Goal: Task Accomplishment & Management: Manage account settings

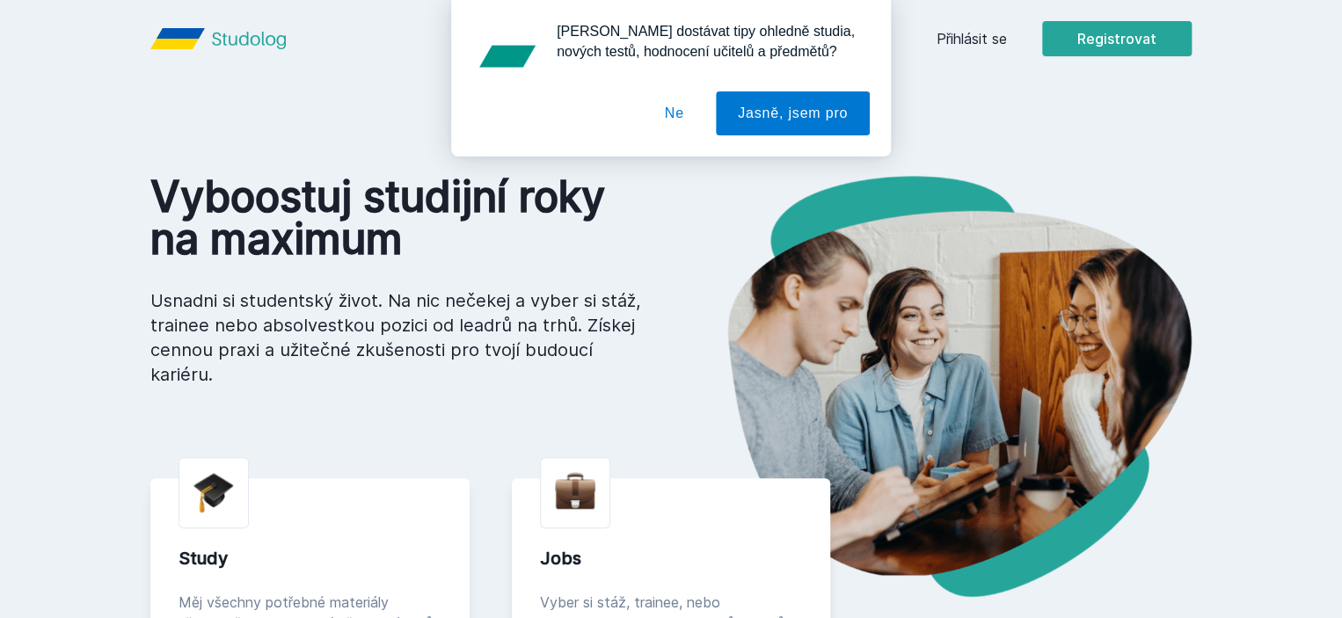
click at [677, 115] on button "Ne" at bounding box center [674, 113] width 63 height 44
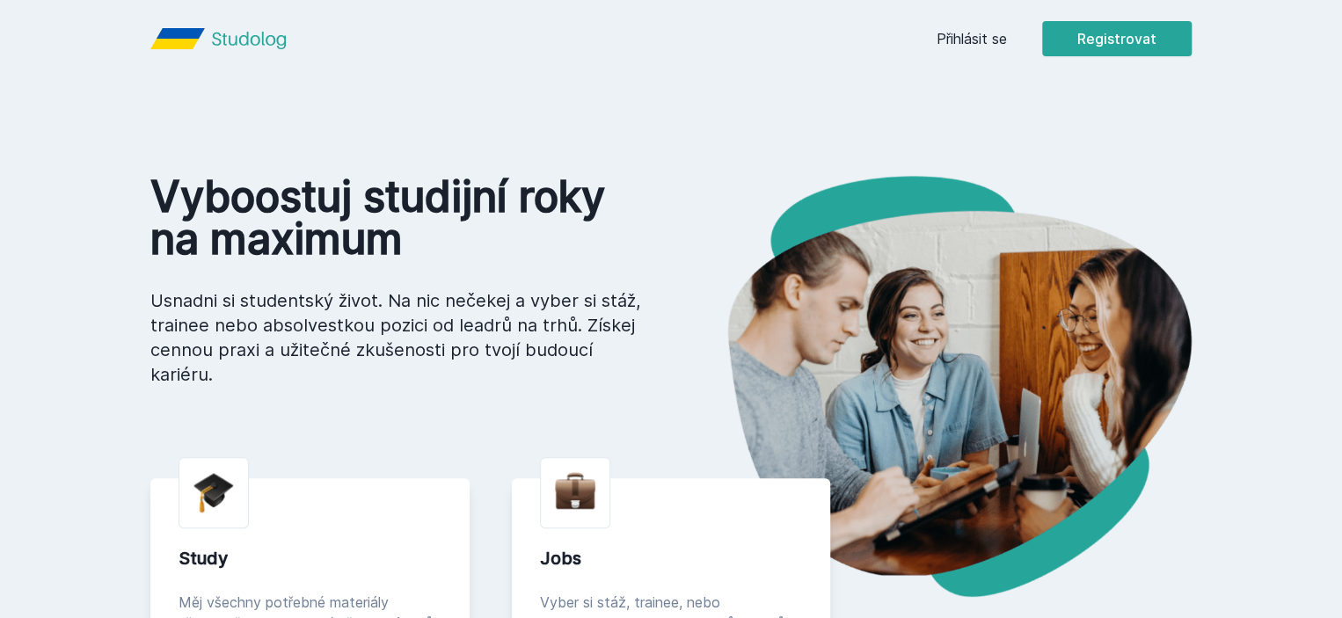
click at [1007, 33] on link "Přihlásit se" at bounding box center [971, 38] width 70 height 21
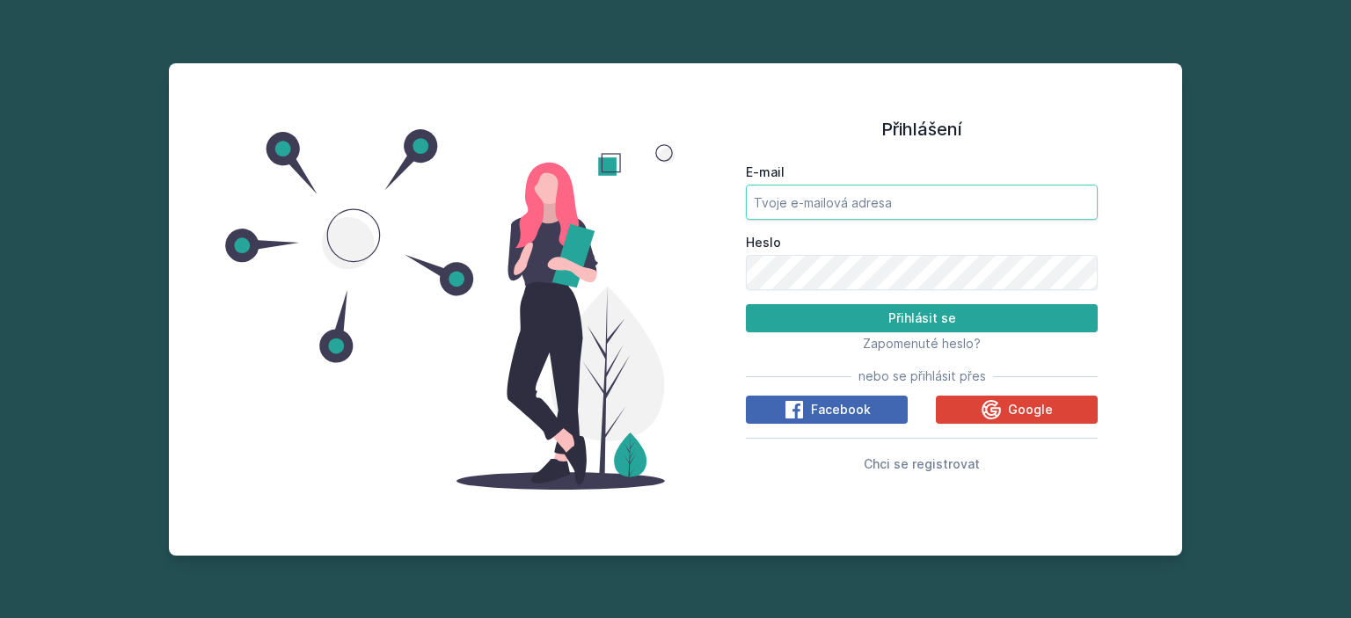
click at [834, 204] on input "E-mail" at bounding box center [922, 202] width 352 height 35
type input "[EMAIL_ADDRESS][PERSON_NAME][DOMAIN_NAME]"
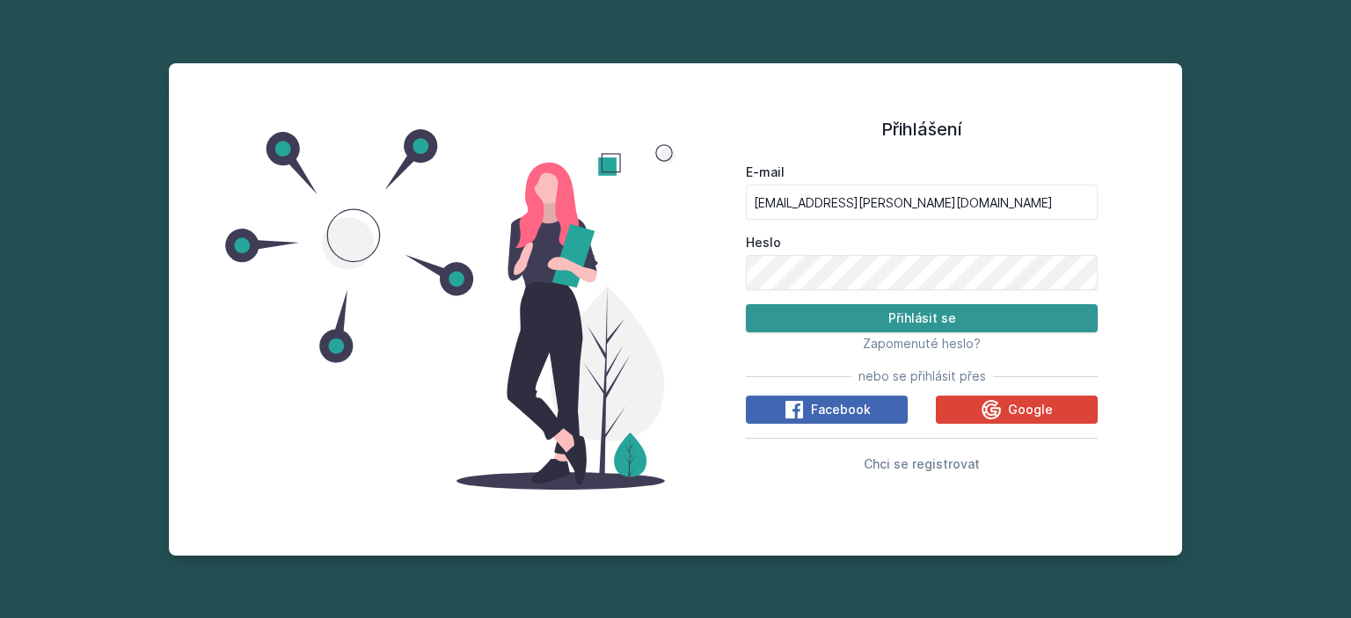
click at [851, 308] on button "Přihlásit se" at bounding box center [922, 318] width 352 height 28
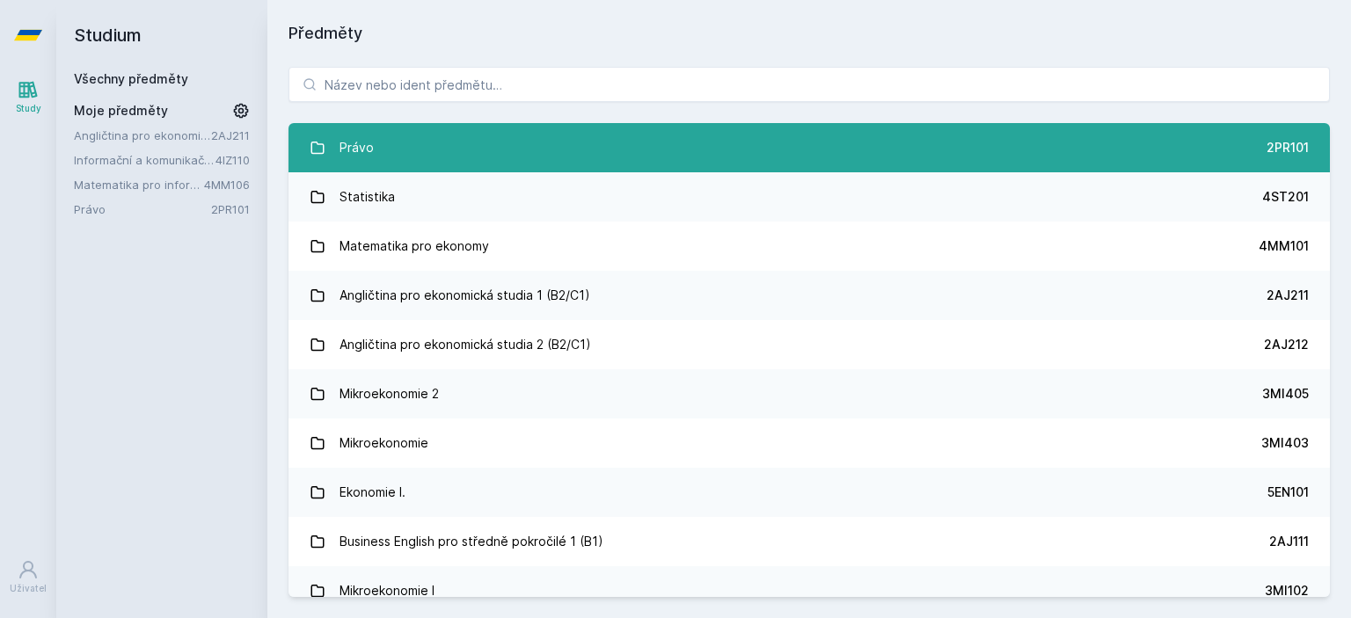
click at [913, 155] on link "Právo 2PR101" at bounding box center [808, 147] width 1041 height 49
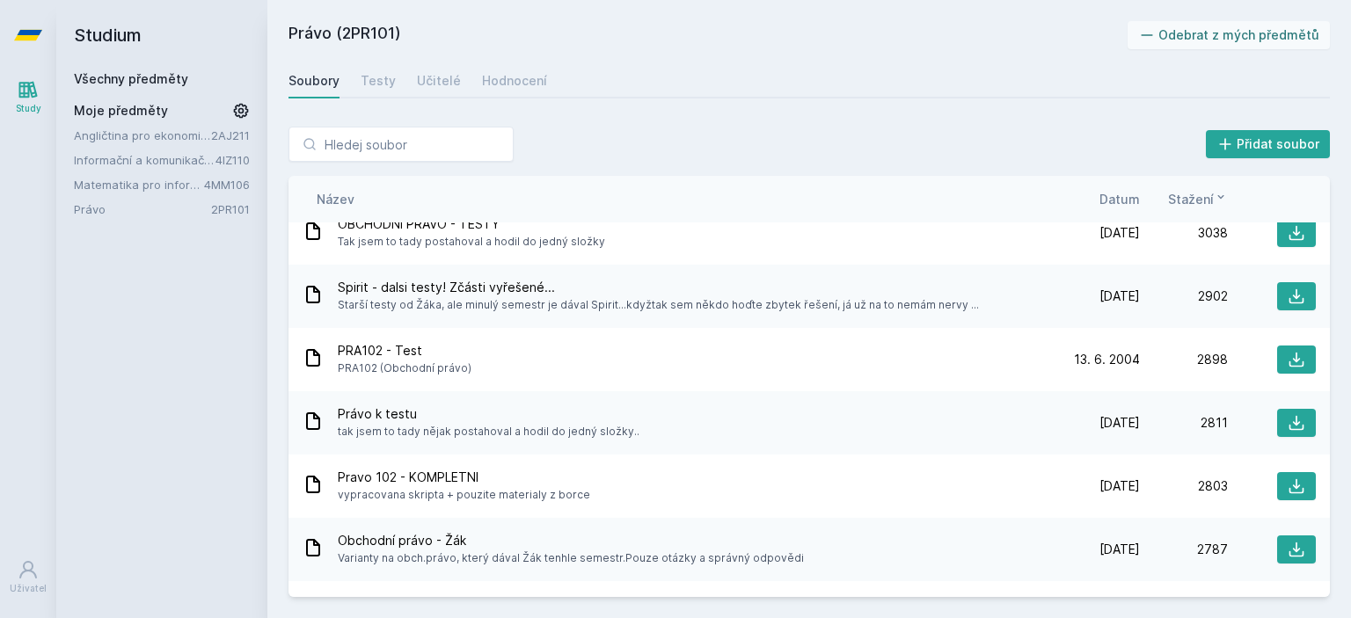
scroll to position [2390, 0]
click at [1114, 195] on span "Datum" at bounding box center [1119, 199] width 40 height 18
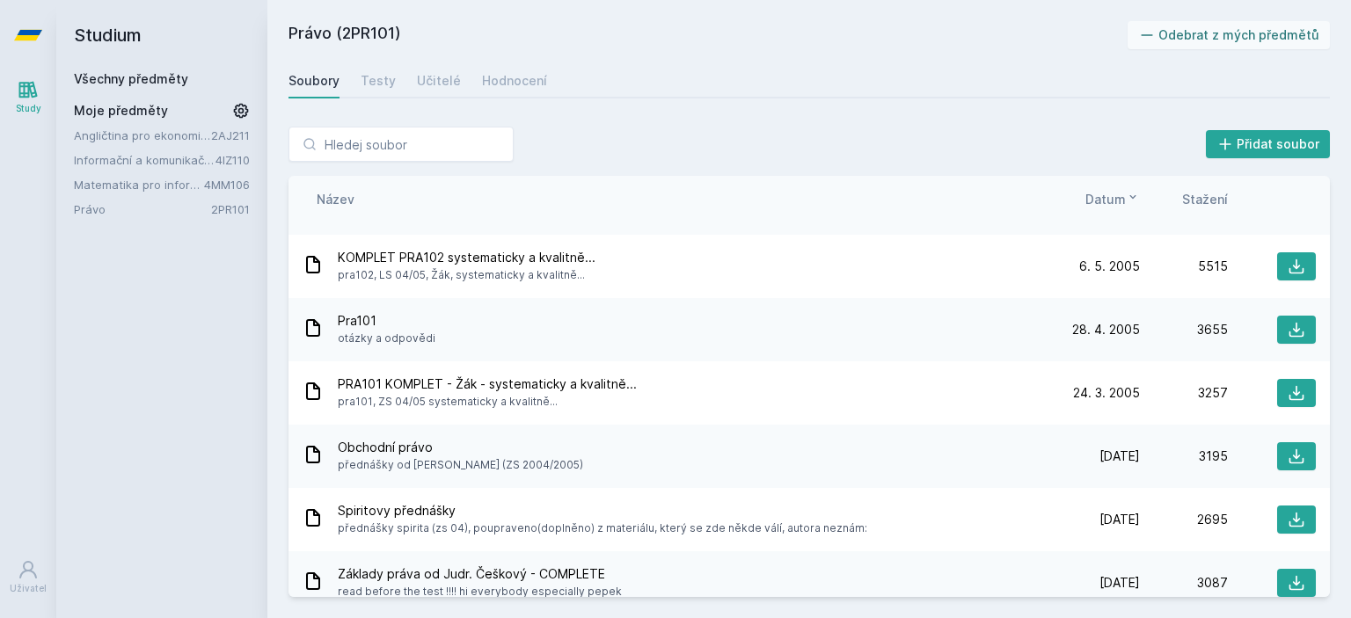
click at [1114, 195] on span "Datum" at bounding box center [1105, 199] width 40 height 18
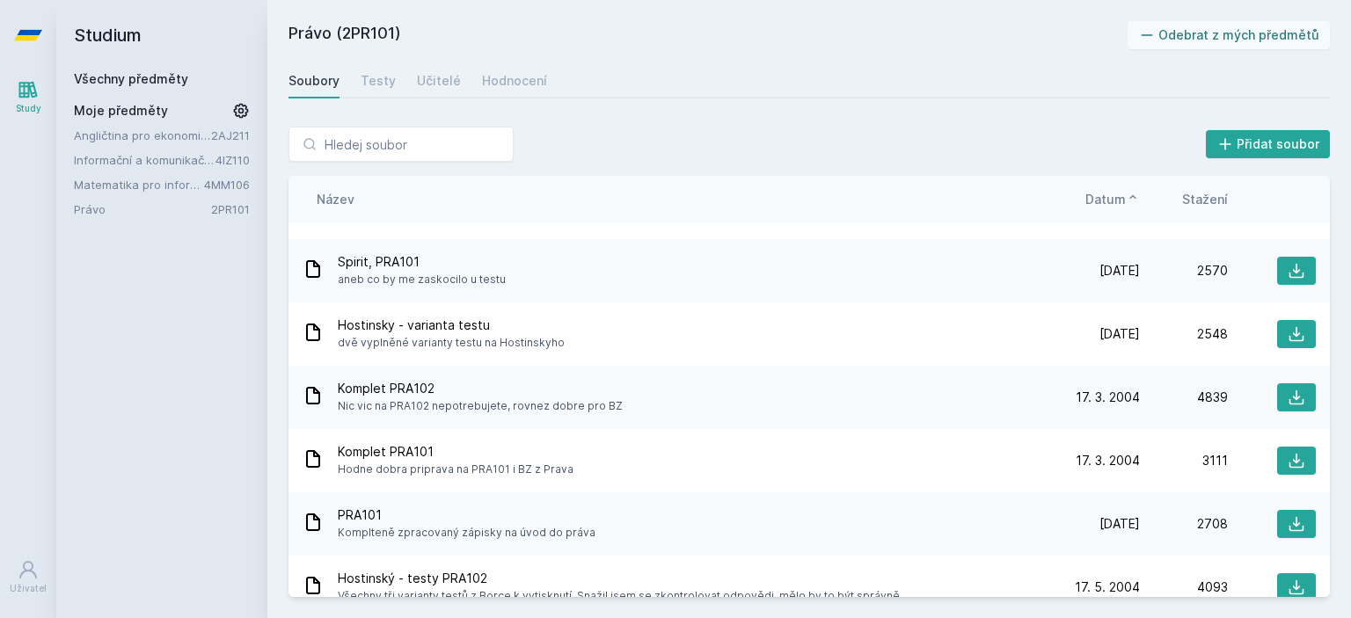
scroll to position [0, 0]
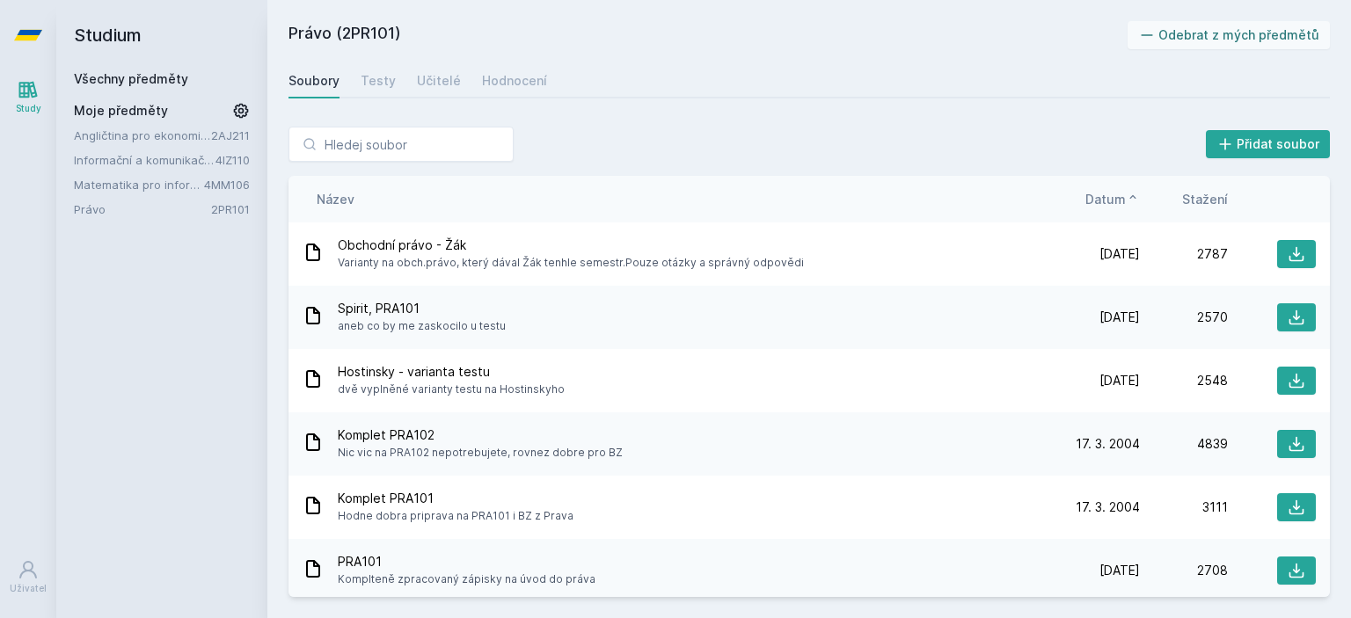
click at [1087, 200] on span "Datum" at bounding box center [1105, 199] width 40 height 18
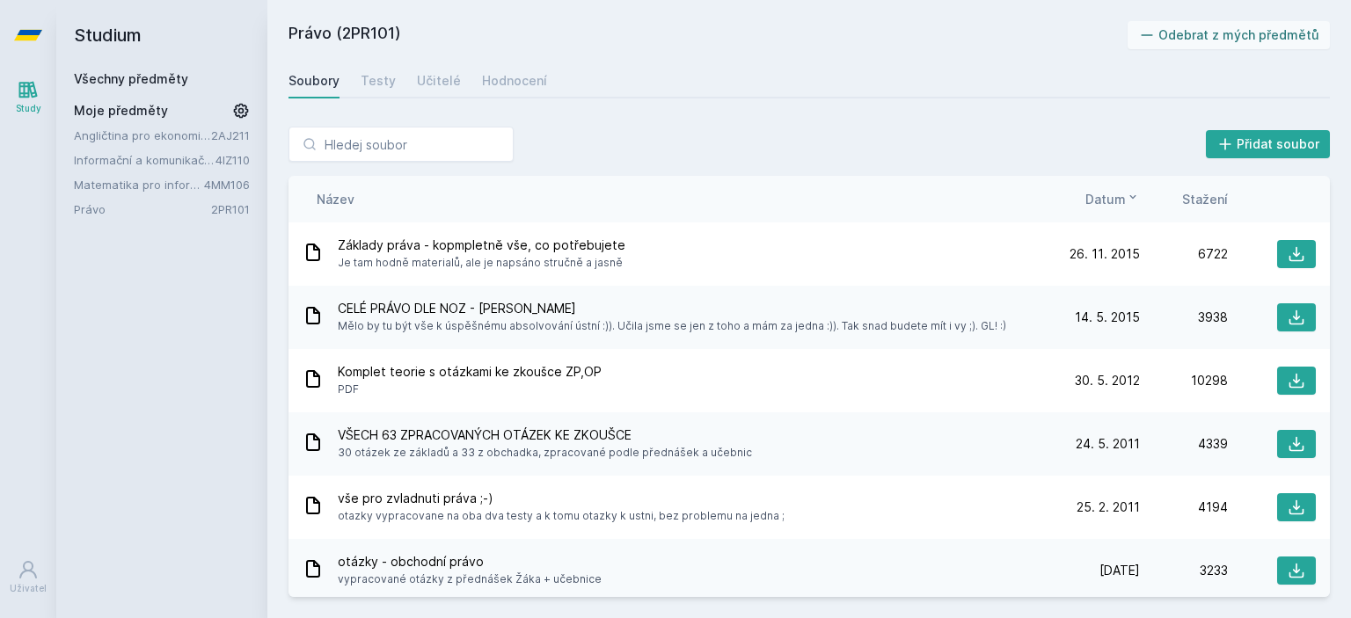
click at [23, 95] on icon at bounding box center [28, 89] width 21 height 21
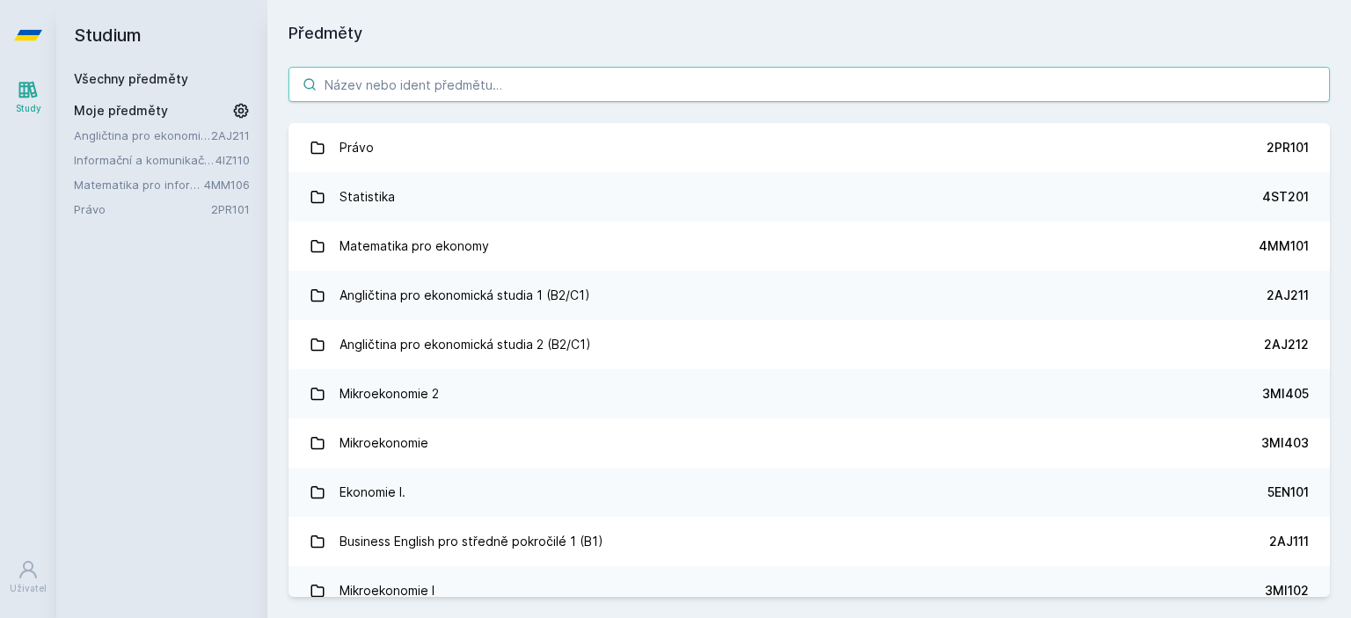
click at [387, 84] on input "search" at bounding box center [808, 84] width 1041 height 35
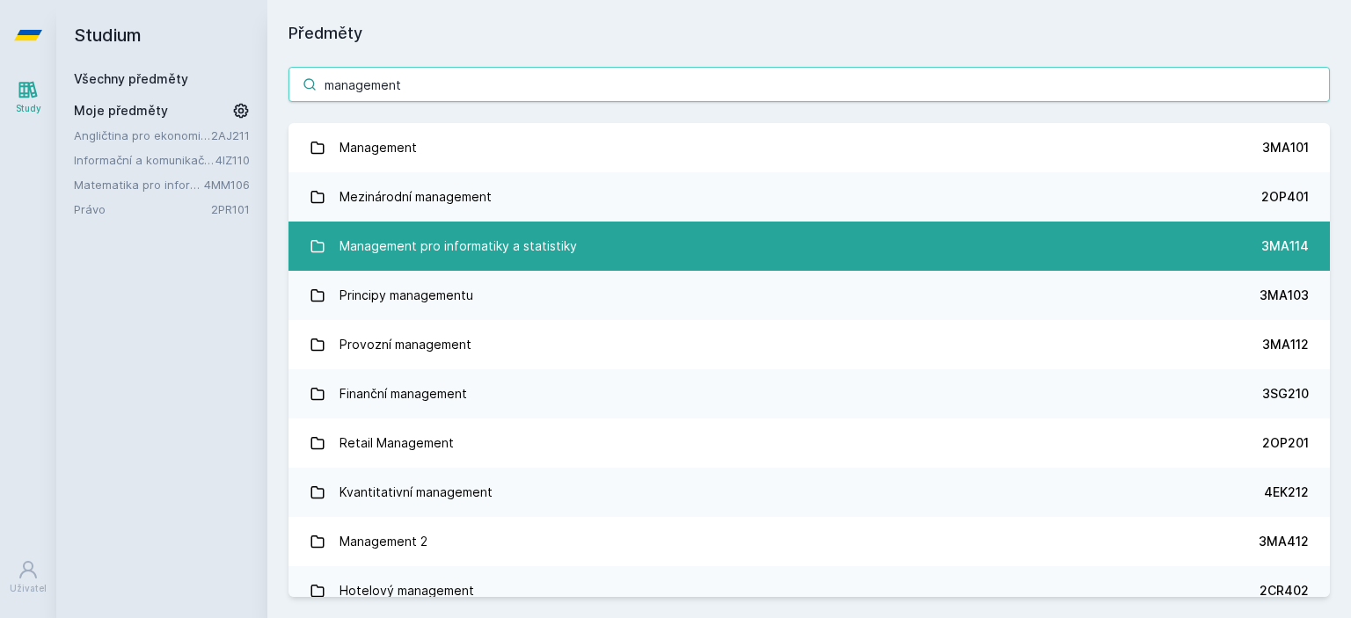
type input "management"
click at [479, 243] on div "Management pro informatiky a statistiky" at bounding box center [457, 246] width 237 height 35
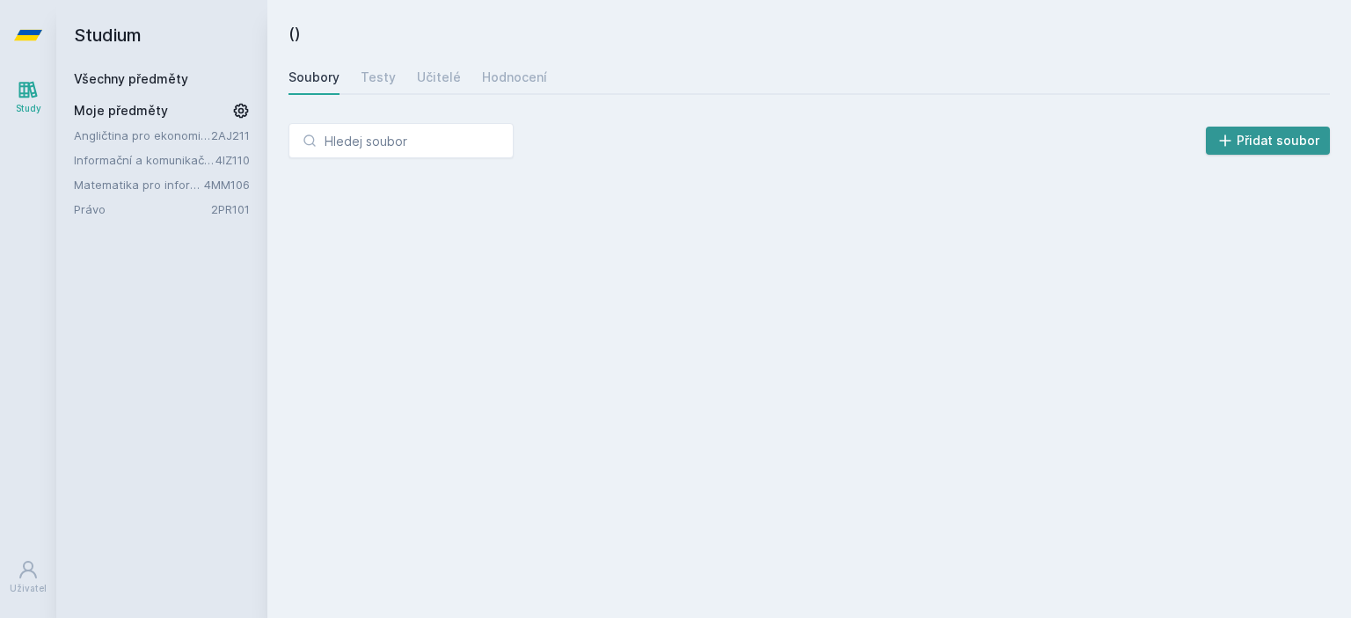
click at [1281, 130] on button "Přidat soubor" at bounding box center [1267, 141] width 125 height 28
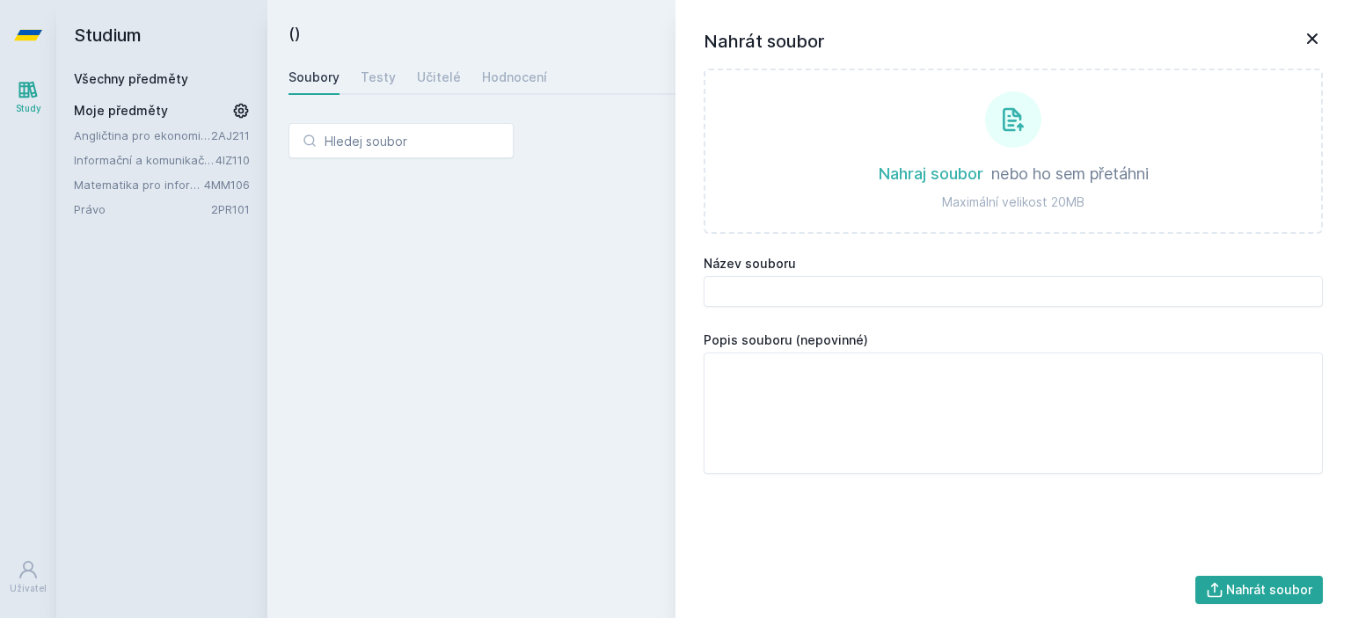
click at [557, 281] on div "() [GEOGRAPHIC_DATA] Testy Učitelé Hodnocení Přidat soubor Nahrát soubor Nahraj…" at bounding box center [808, 309] width 1041 height 576
click at [600, 283] on div "() [GEOGRAPHIC_DATA] Testy Učitelé Hodnocení Přidat soubor Nahrát soubor Nahraj…" at bounding box center [808, 309] width 1041 height 576
click at [1306, 40] on icon at bounding box center [1311, 38] width 21 height 21
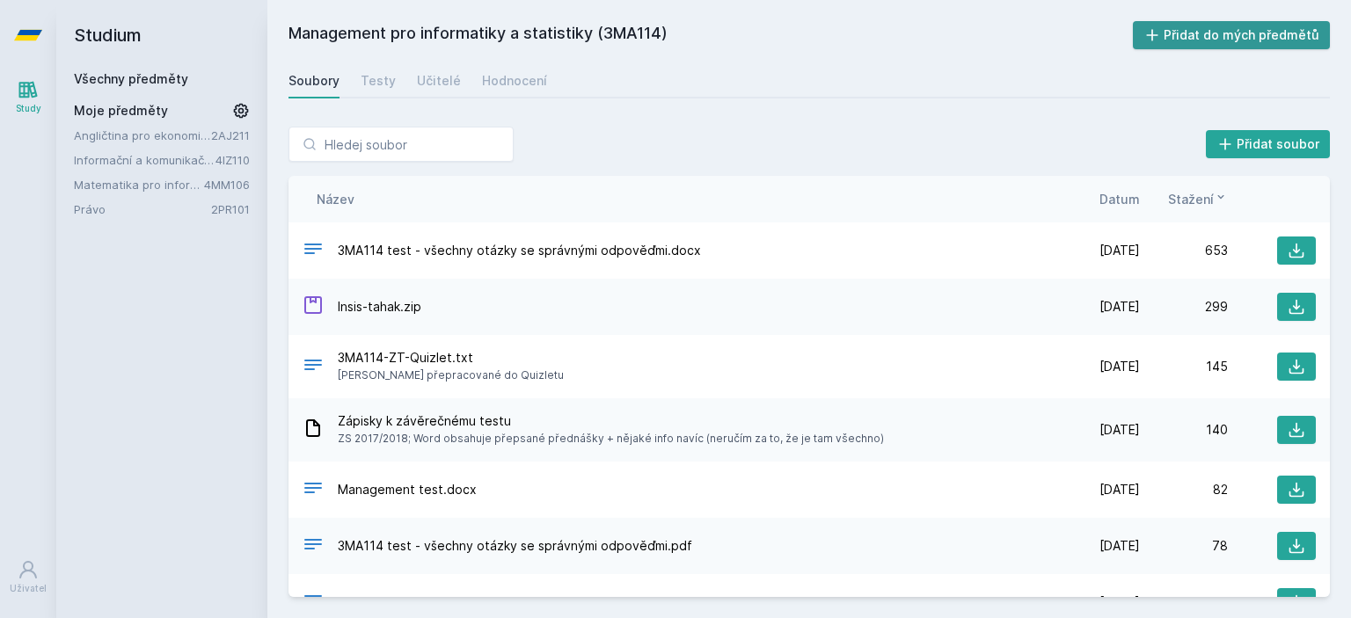
click at [1241, 34] on button "Přidat do mých předmětů" at bounding box center [1231, 35] width 198 height 28
click at [1238, 28] on button "Přidat do mých předmětů" at bounding box center [1231, 35] width 198 height 28
click at [1180, 34] on button "Přidat do mých předmětů" at bounding box center [1231, 35] width 198 height 28
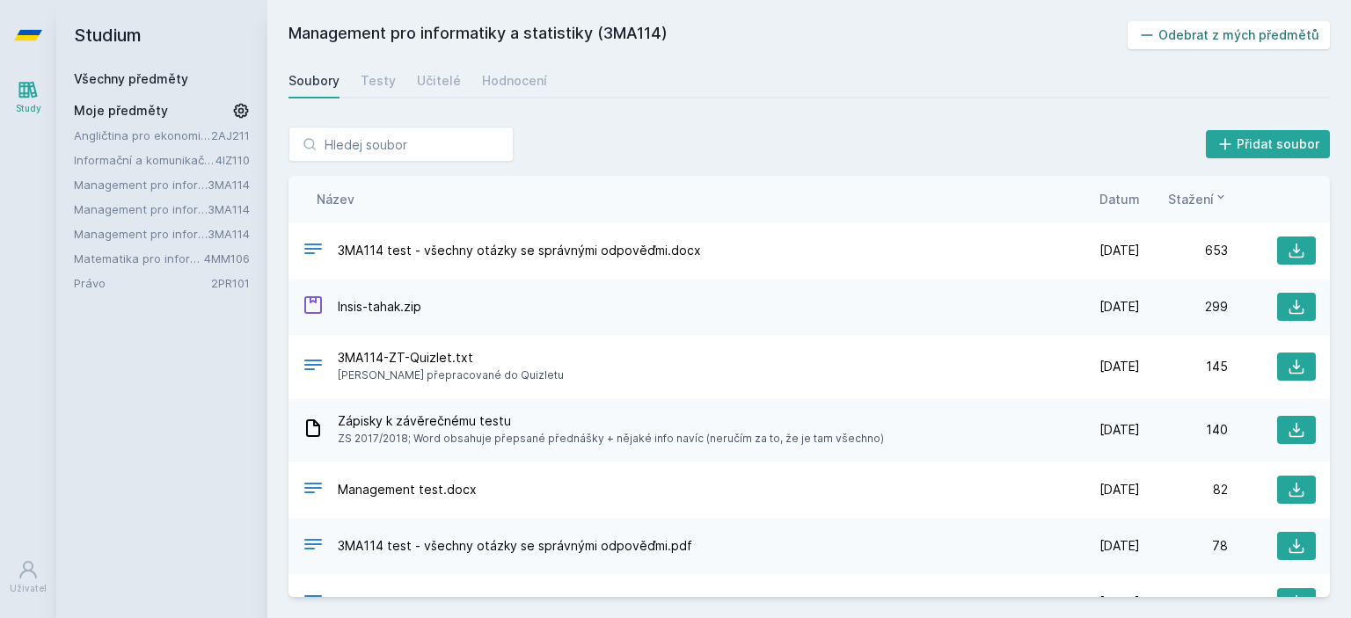
click at [1190, 35] on button "Odebrat z mých předmětů" at bounding box center [1228, 35] width 203 height 28
click at [213, 208] on link "3MA114" at bounding box center [229, 209] width 42 height 14
click at [174, 209] on link "Management pro informatiky a statistiky" at bounding box center [141, 209] width 134 height 18
click at [156, 161] on link "Informační a komunikační technologie" at bounding box center [145, 160] width 142 height 18
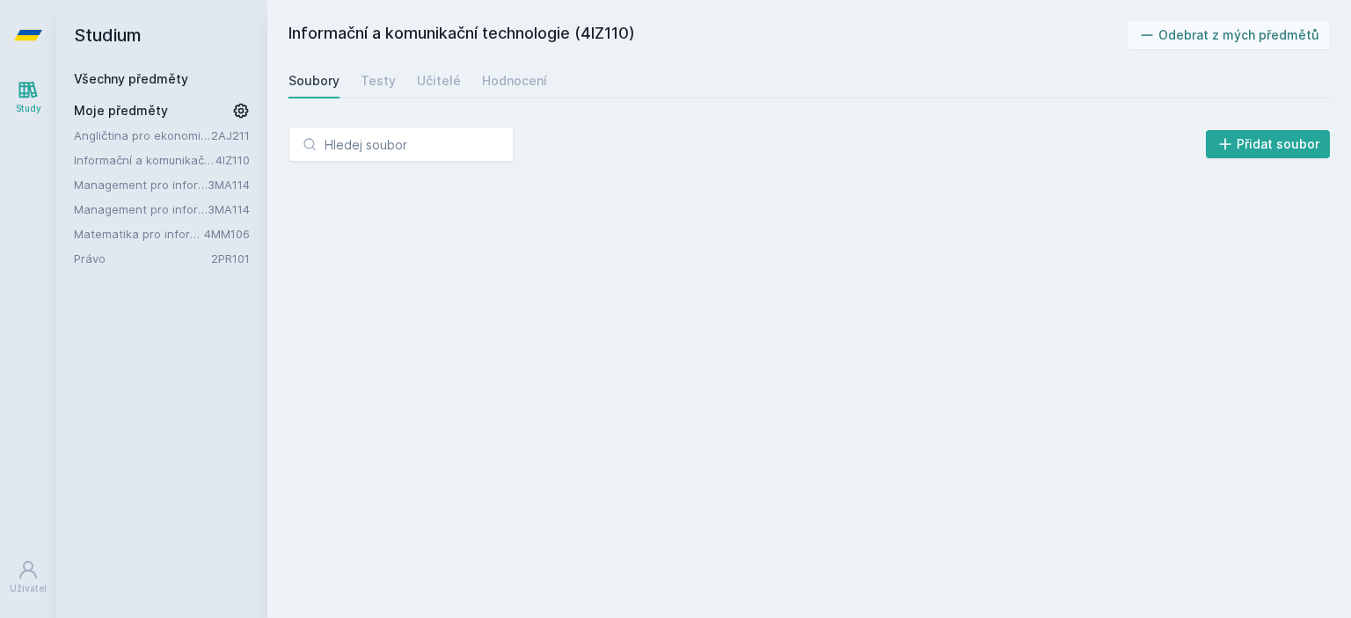
click at [164, 189] on link "Management pro informatiky a statistiky" at bounding box center [141, 185] width 134 height 18
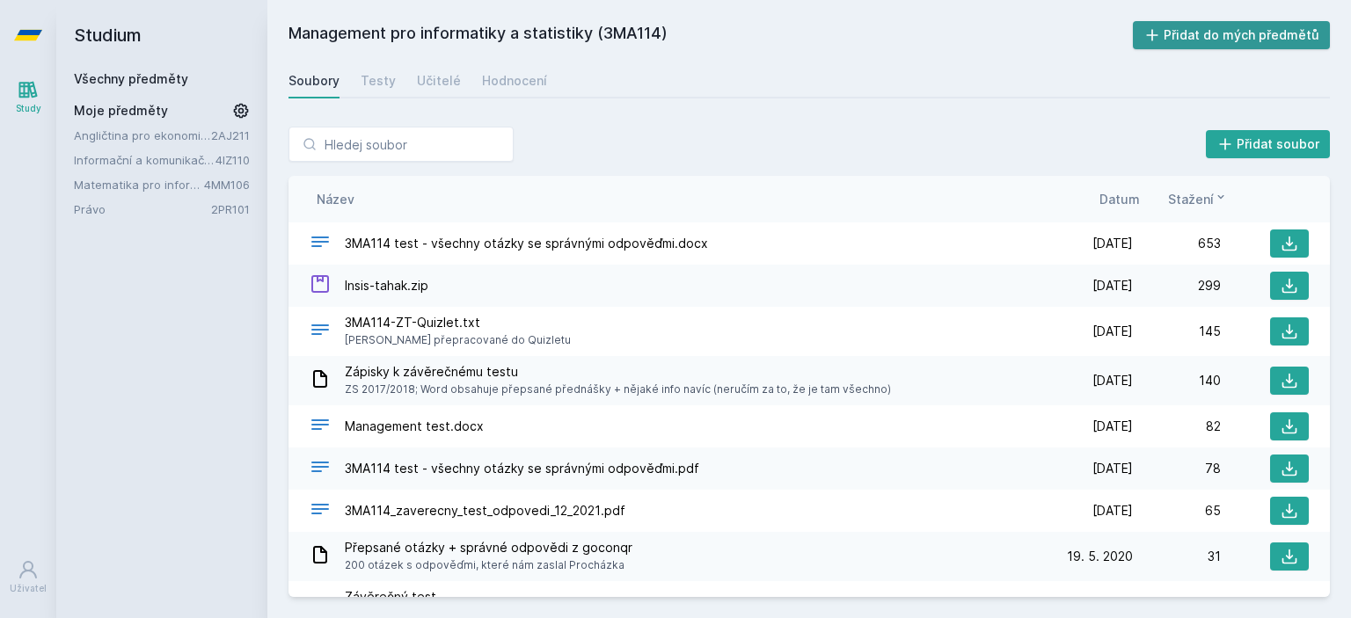
click at [1175, 25] on button "Přidat do mých předmětů" at bounding box center [1231, 35] width 198 height 28
click at [10, 110] on link "Study" at bounding box center [28, 97] width 49 height 54
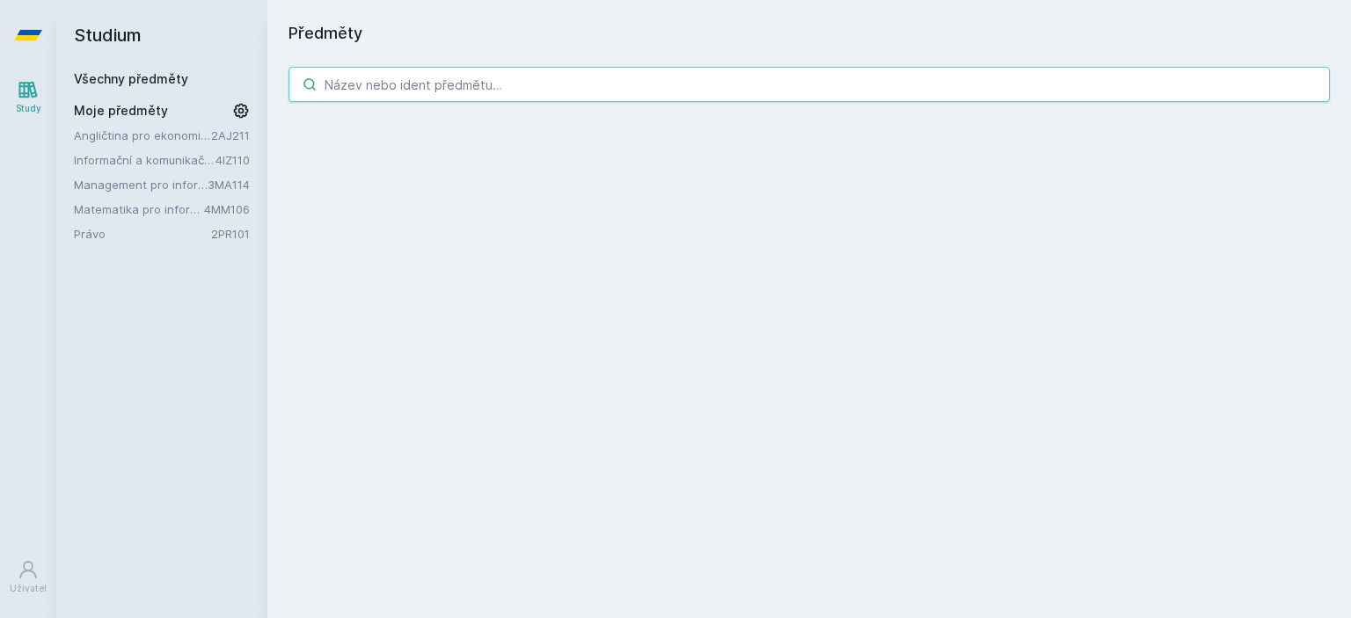
click at [452, 81] on input "search" at bounding box center [808, 84] width 1041 height 35
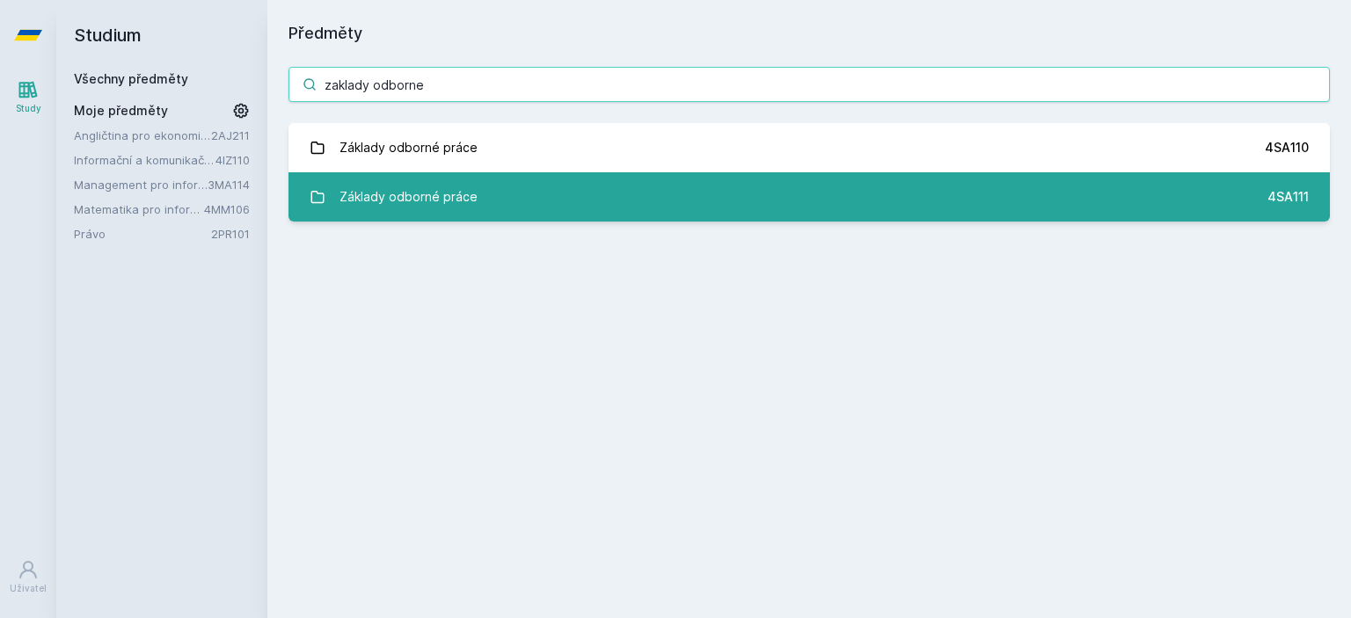
type input "zaklady odborne"
click at [419, 214] on div "Základy odborné práce" at bounding box center [408, 196] width 138 height 35
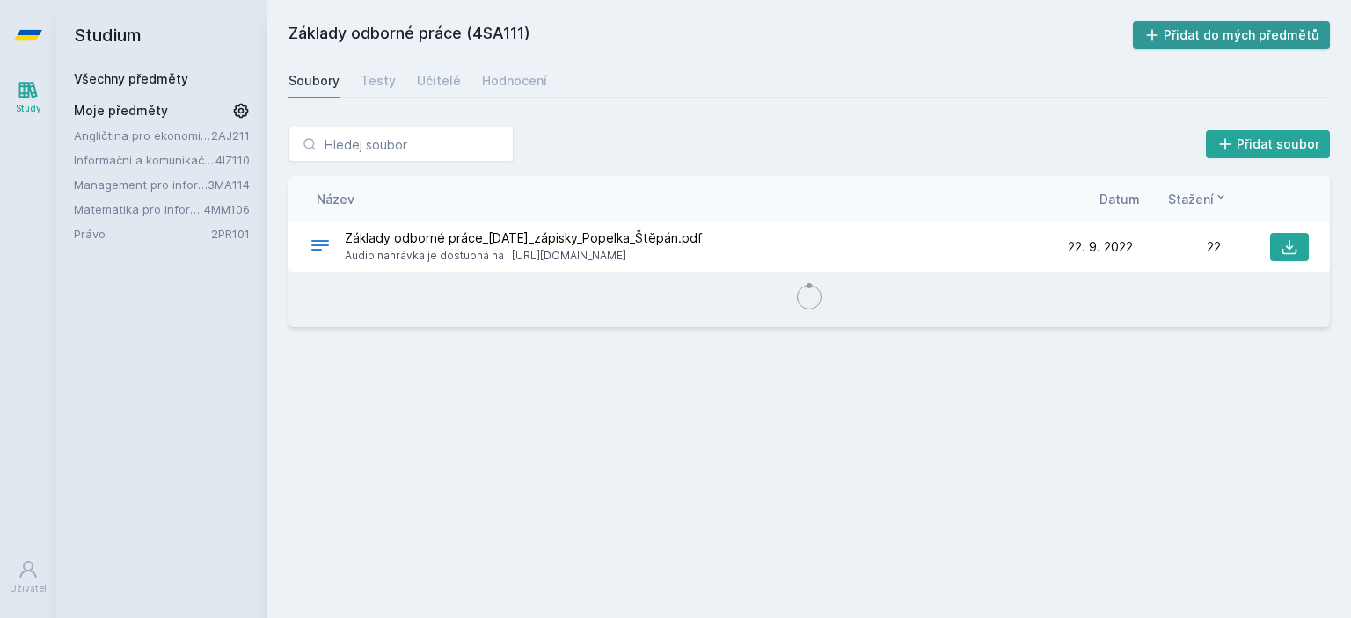
click at [1207, 40] on button "Přidat do mých předmětů" at bounding box center [1231, 35] width 198 height 28
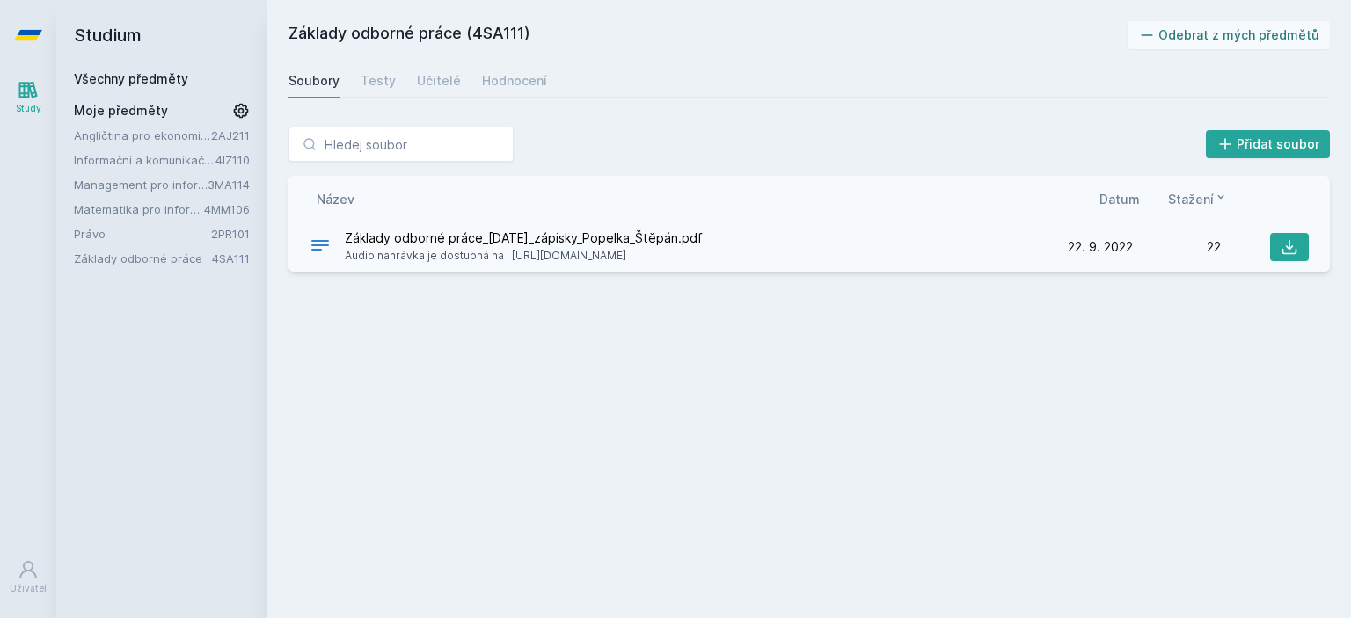
click at [533, 238] on span "Základy odborné práce_22.9.2022_zápisky_Popelka_Štěpán.pdf" at bounding box center [524, 238] width 358 height 18
